Goal: Find specific page/section: Find specific page/section

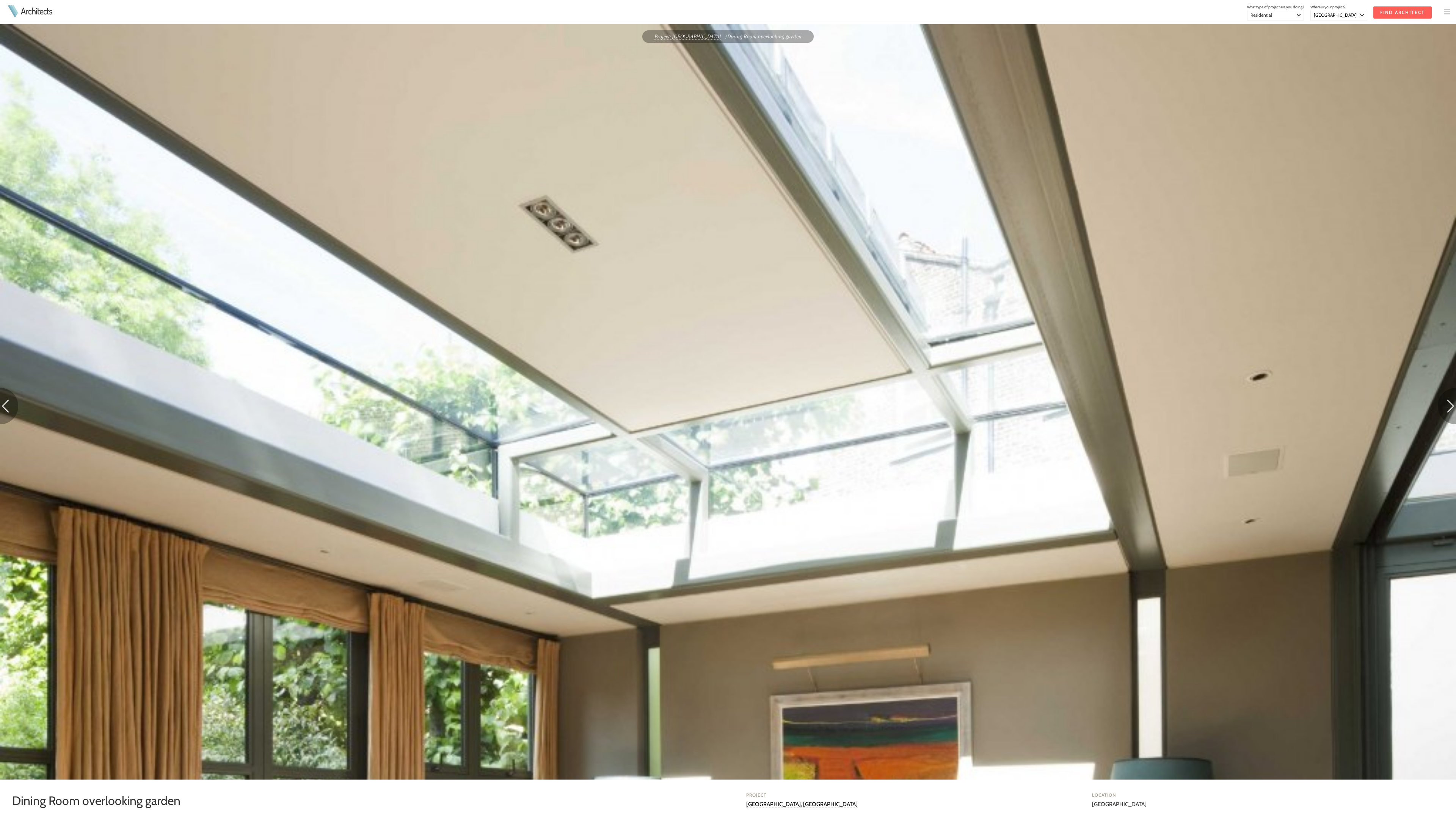
select select "[GEOGRAPHIC_DATA]"
select select "Residential"
click at [9, 407] on img at bounding box center [9, 406] width 18 height 36
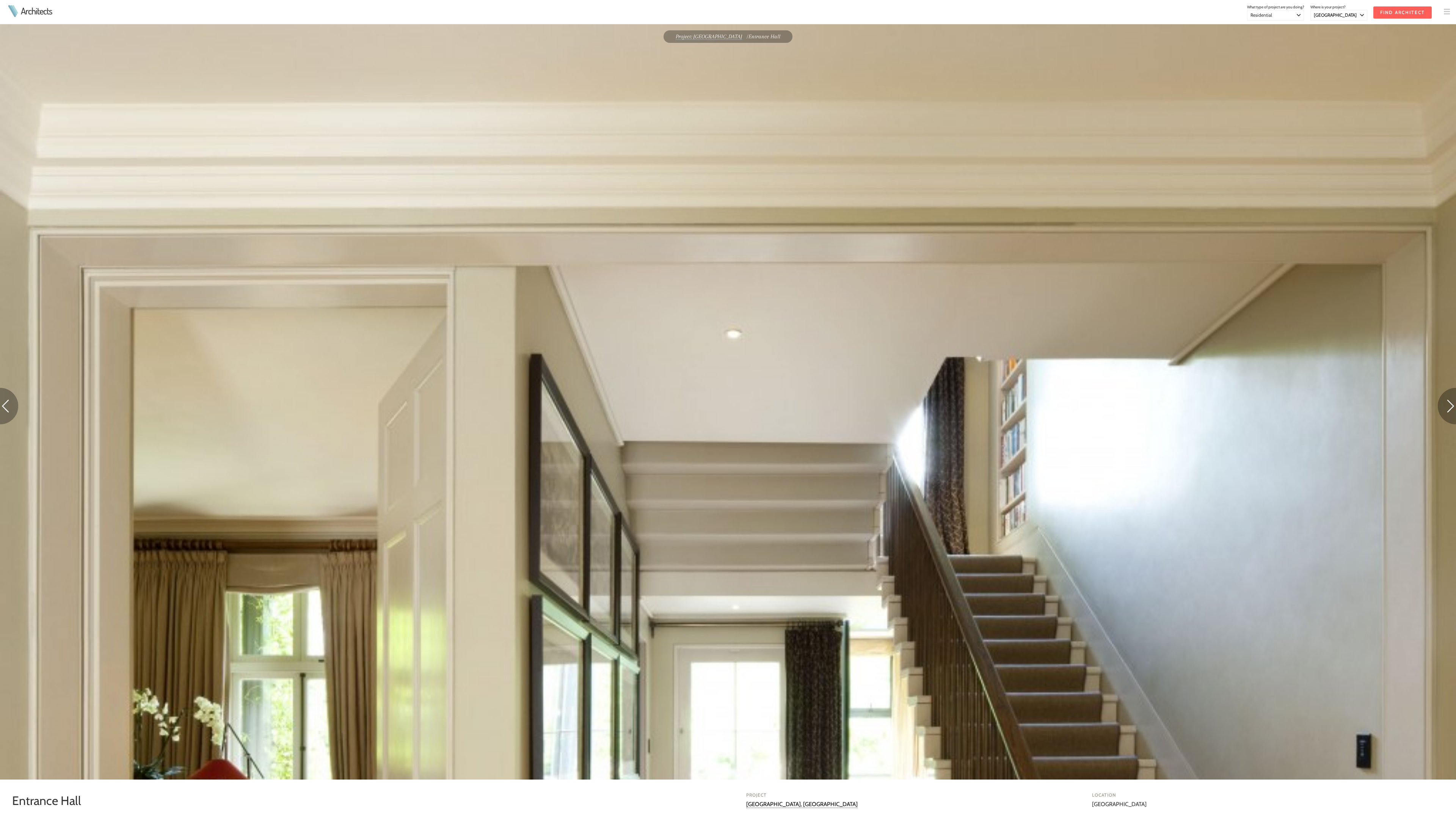
select select "[GEOGRAPHIC_DATA]"
select select "Residential"
